Goal: Information Seeking & Learning: Learn about a topic

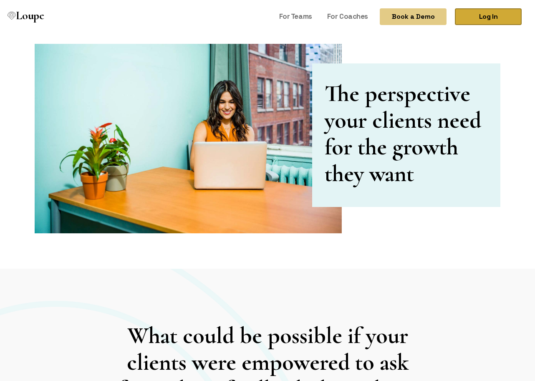
click at [488, 10] on link "Log In" at bounding box center [488, 16] width 67 height 17
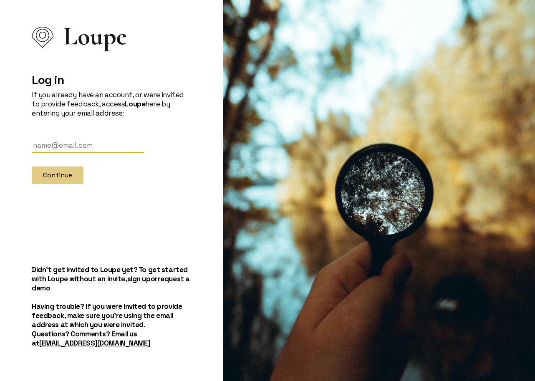
click at [104, 140] on input "text" at bounding box center [88, 145] width 113 height 15
paste input "jonathan@fluxify.net"
type input "[PERSON_NAME][EMAIL_ADDRESS][DOMAIN_NAME]"
click at [58, 177] on button "Continue" at bounding box center [58, 175] width 52 height 18
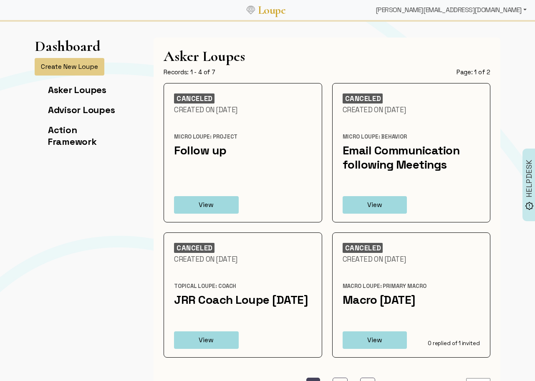
click at [498, 10] on div "[PERSON_NAME][EMAIL_ADDRESS][DOMAIN_NAME]" at bounding box center [451, 10] width 158 height 17
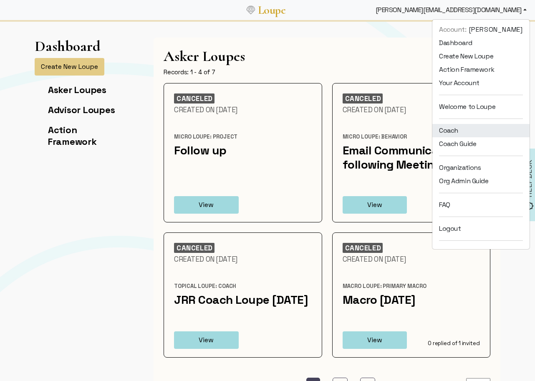
click at [464, 126] on link "Coach" at bounding box center [480, 130] width 97 height 13
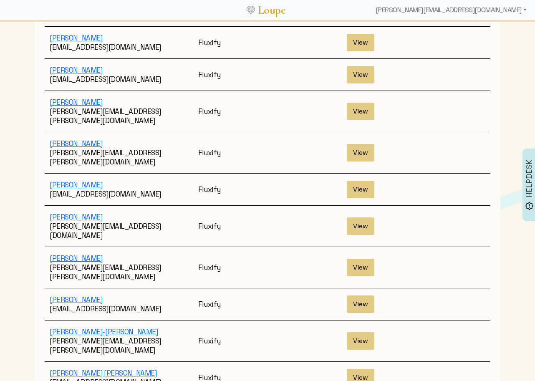
scroll to position [1390, 0]
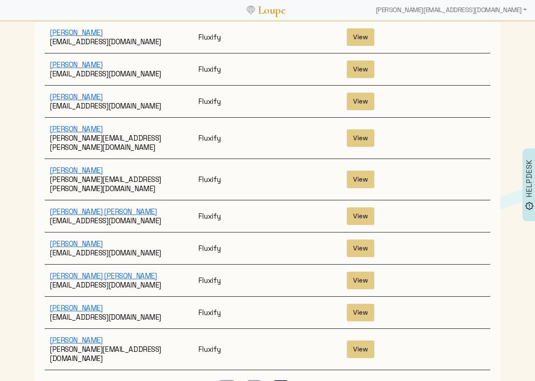
scroll to position [103, 0]
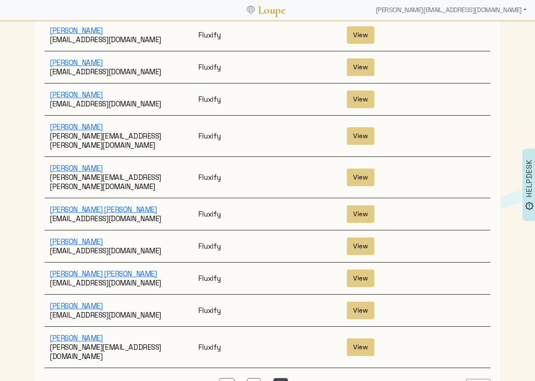
click at [483, 379] on select "Page Size: 50 1 2 5 10 20 50 100" at bounding box center [478, 385] width 24 height 13
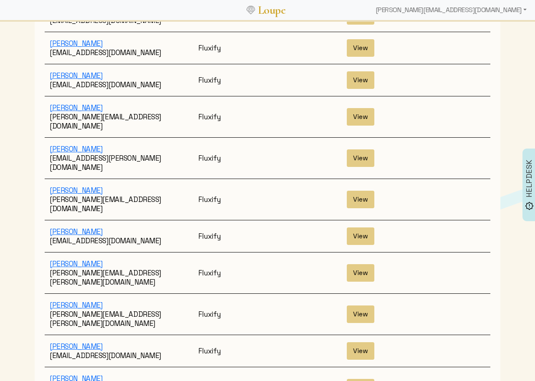
scroll to position [629, 0]
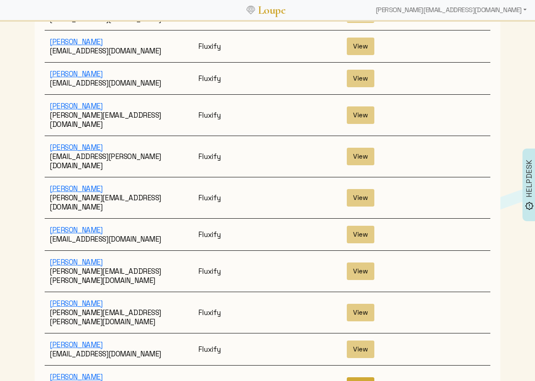
click at [361, 377] on button "View" at bounding box center [361, 386] width 28 height 18
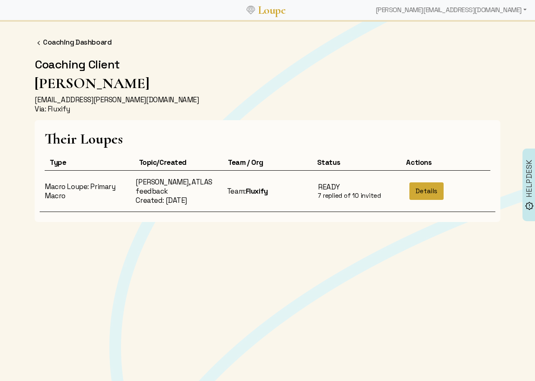
click at [431, 195] on button "Details" at bounding box center [426, 191] width 34 height 18
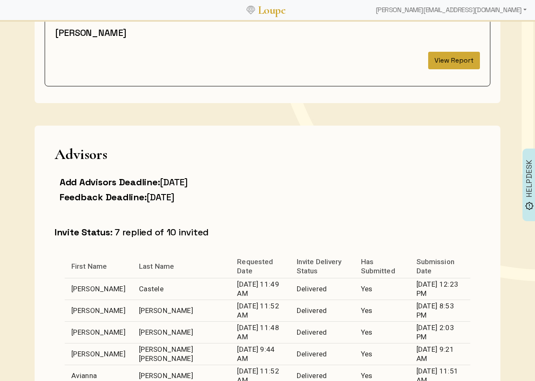
scroll to position [138, 0]
click at [471, 59] on button "View Report" at bounding box center [454, 61] width 52 height 18
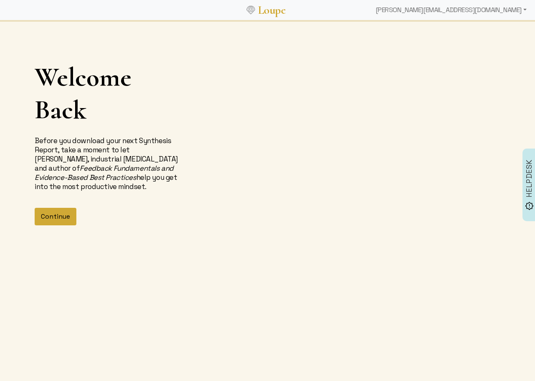
click at [71, 218] on button "Continue" at bounding box center [56, 217] width 42 height 18
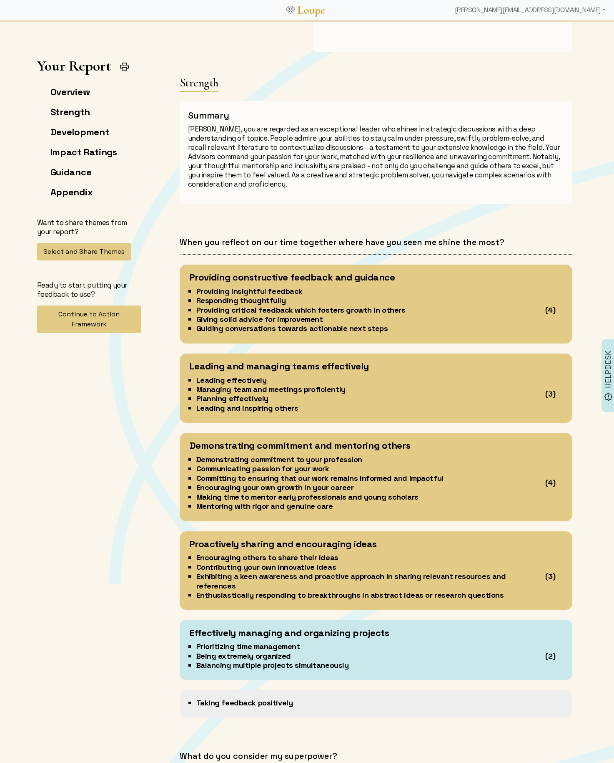
scroll to position [599, 0]
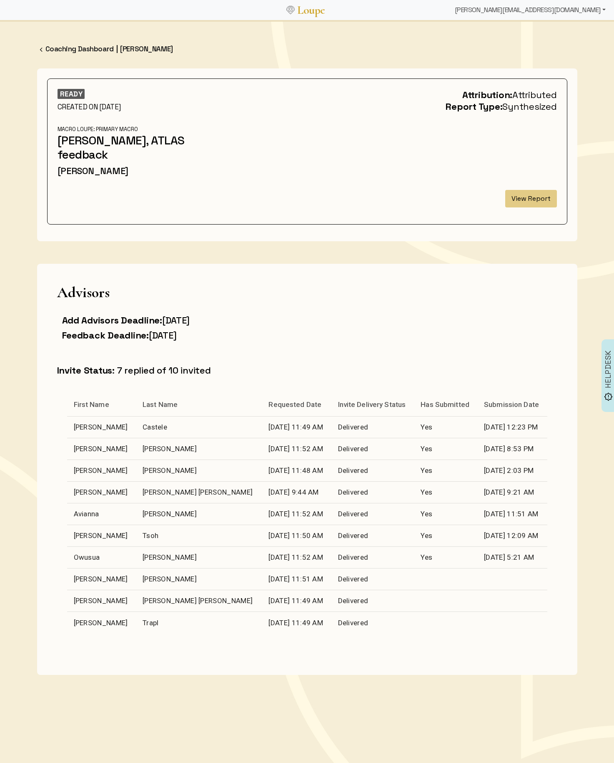
click at [534, 16] on div "[PERSON_NAME][EMAIL_ADDRESS][DOMAIN_NAME]" at bounding box center [531, 10] width 158 height 17
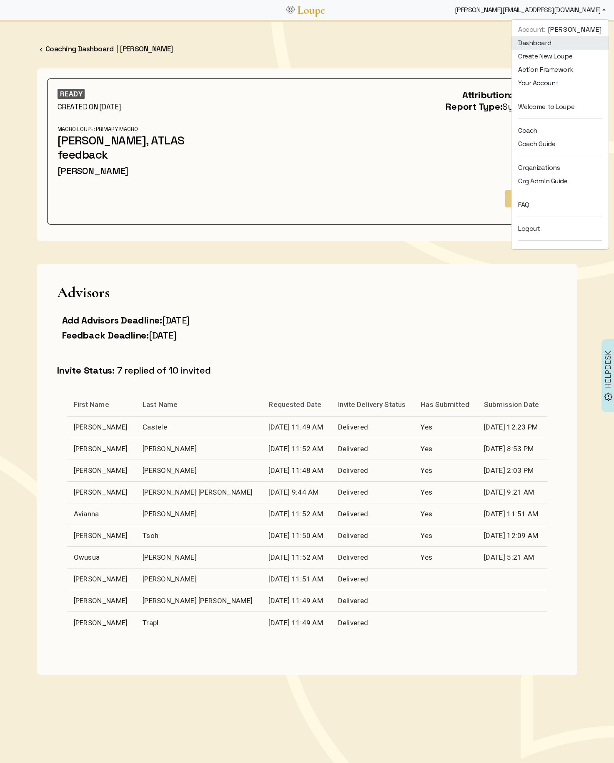
click at [534, 46] on link "Dashboard" at bounding box center [560, 42] width 97 height 13
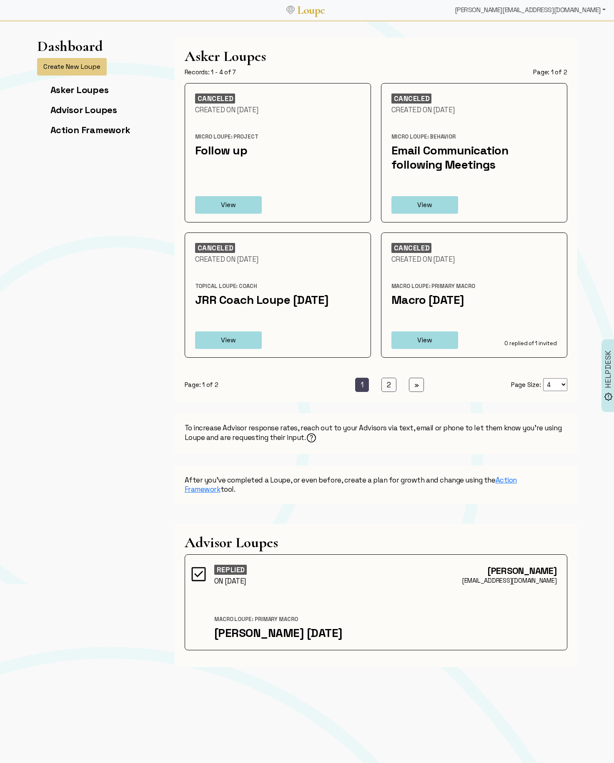
click at [534, 12] on div "[PERSON_NAME][EMAIL_ADDRESS][DOMAIN_NAME]" at bounding box center [531, 10] width 158 height 17
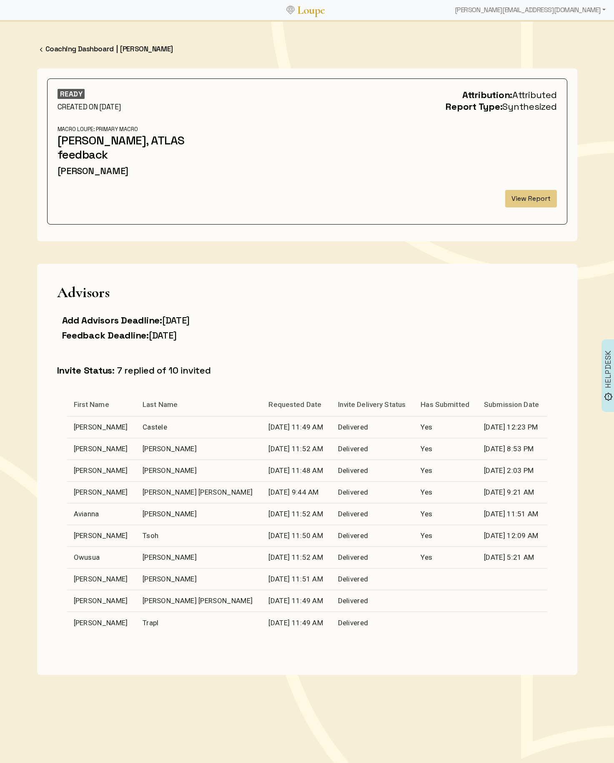
click at [521, 194] on button "View Report" at bounding box center [532, 199] width 52 height 18
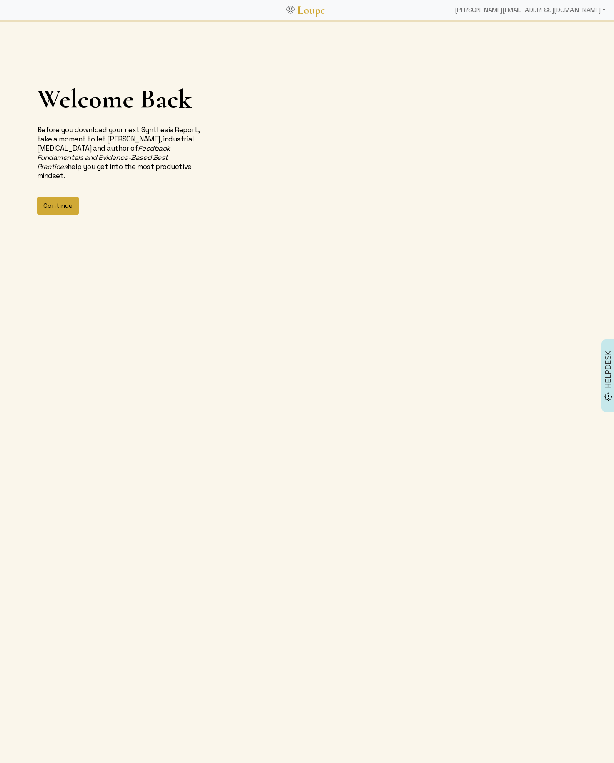
click at [60, 197] on button "Continue" at bounding box center [58, 206] width 42 height 18
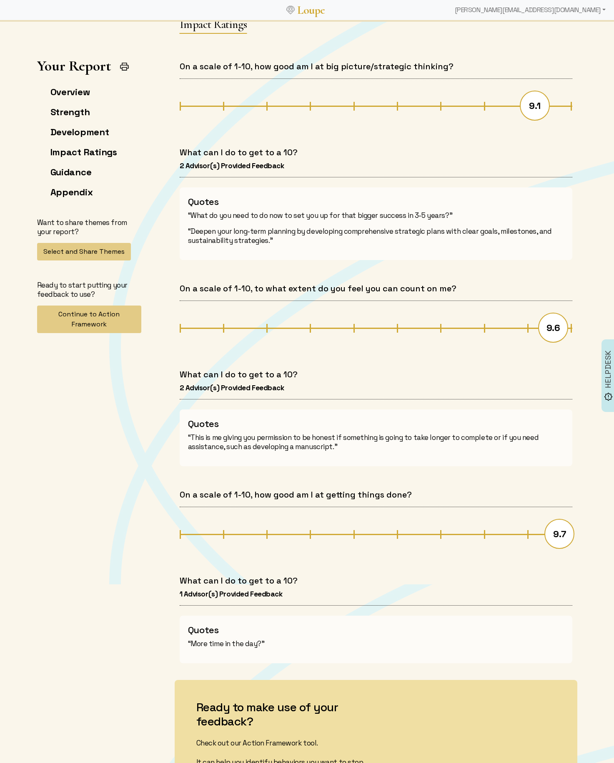
scroll to position [2641, 0]
